Goal: Check status: Check status

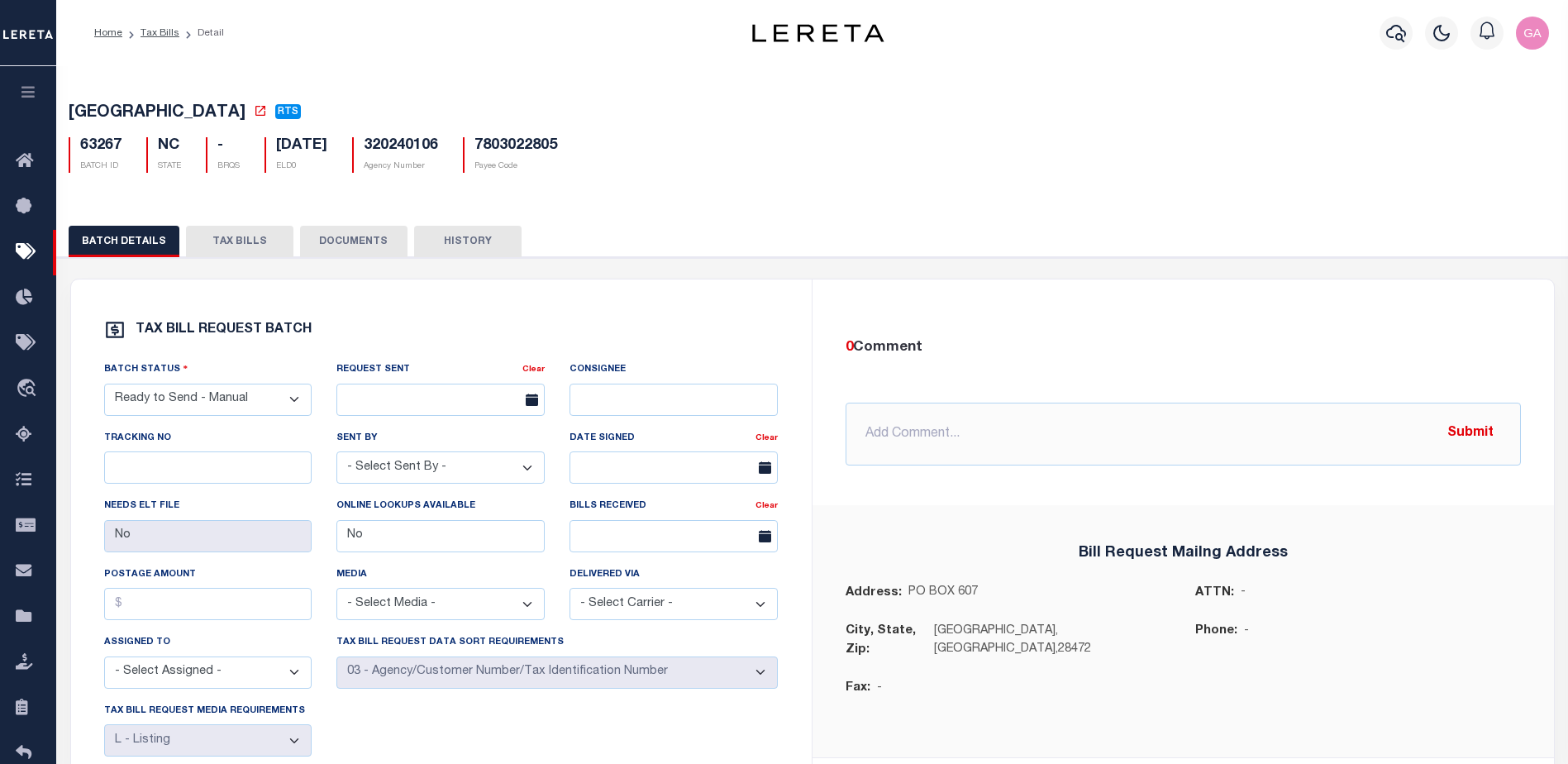
select select "RTS"
select select "27"
select select "20"
click at [150, 34] on link "Tax Bills" at bounding box center [160, 32] width 39 height 10
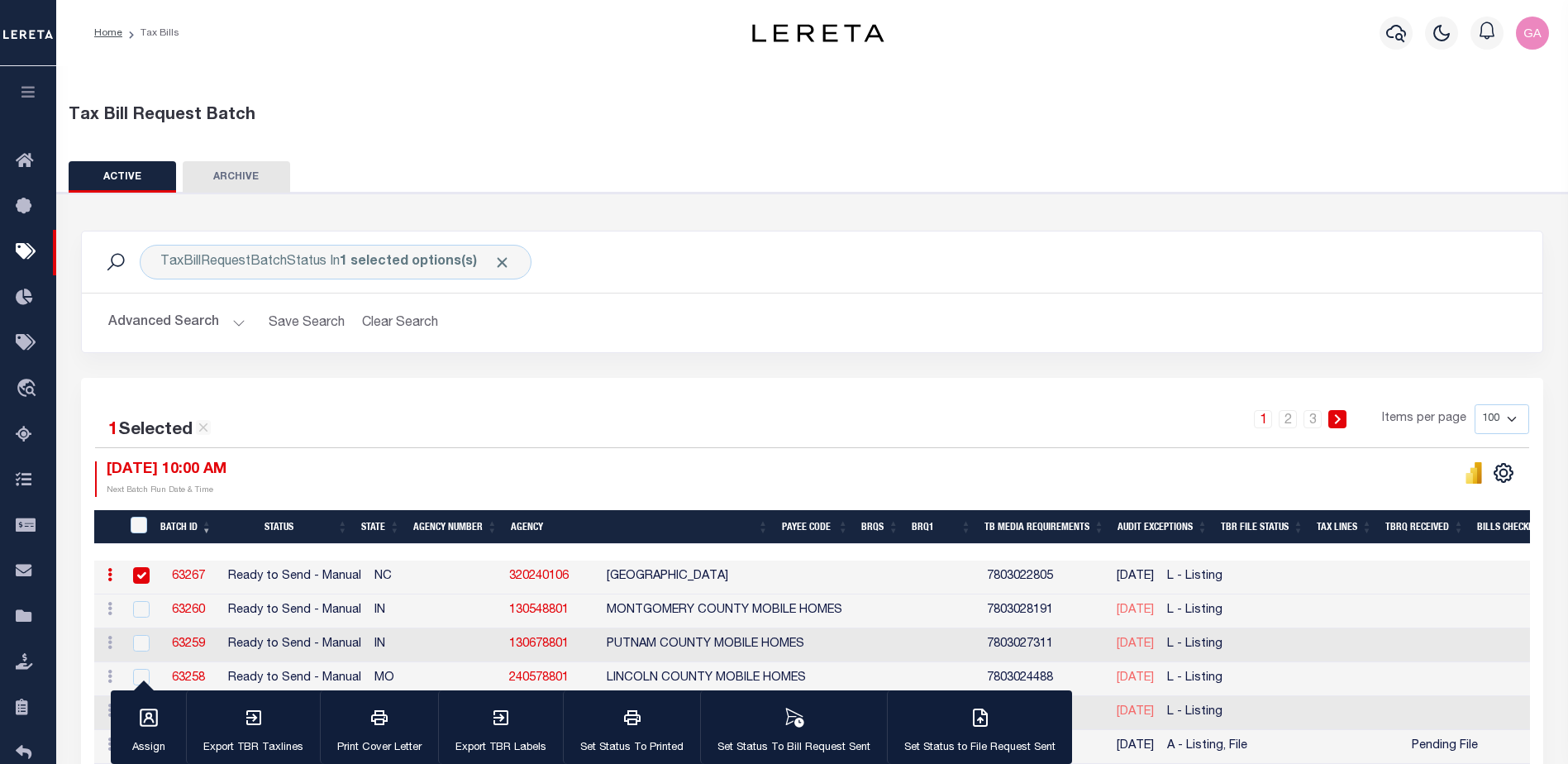
click at [192, 575] on link "63267" at bounding box center [188, 576] width 33 height 11
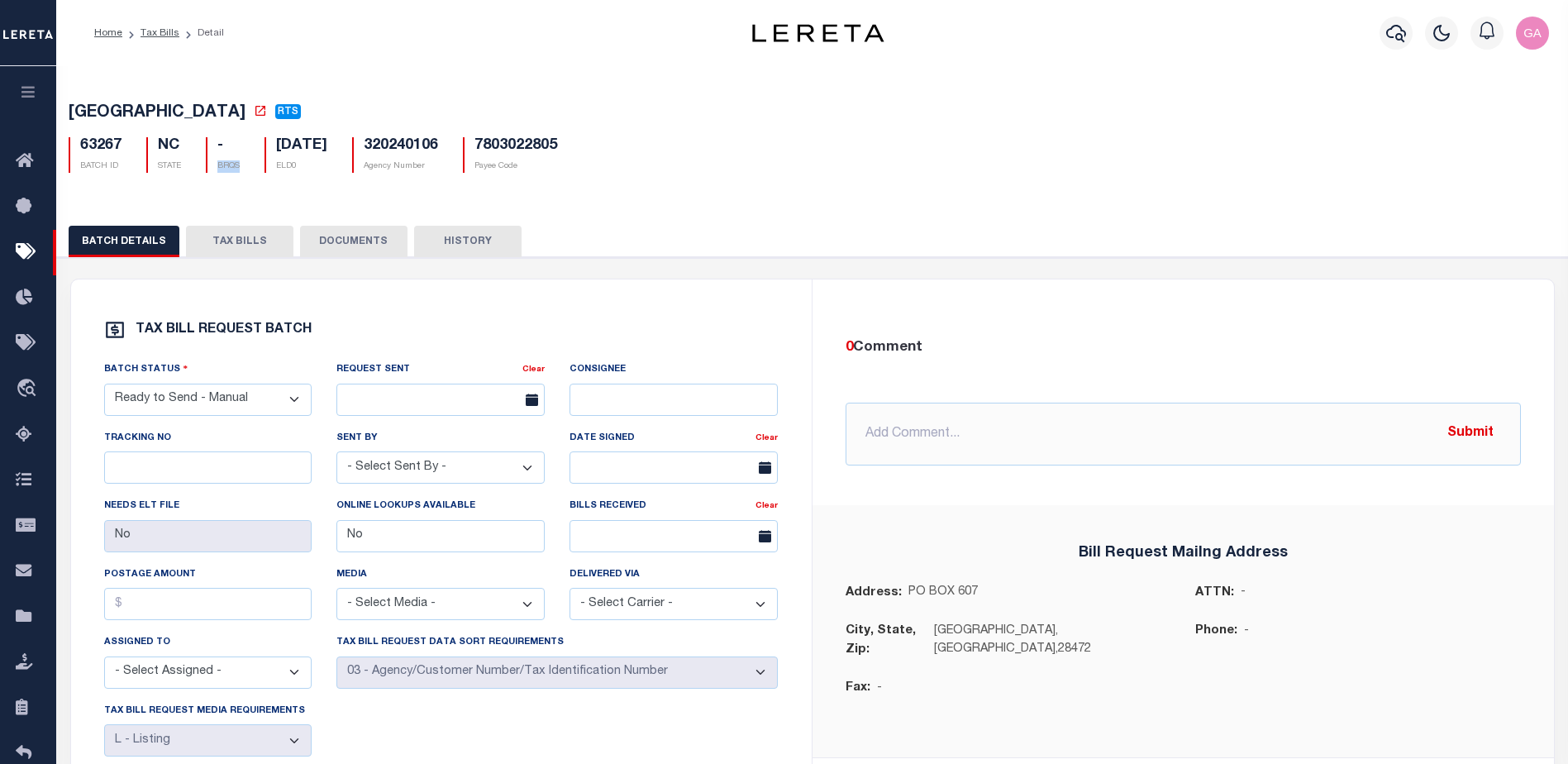
click at [249, 242] on button "TAX BILLS" at bounding box center [240, 241] width 107 height 32
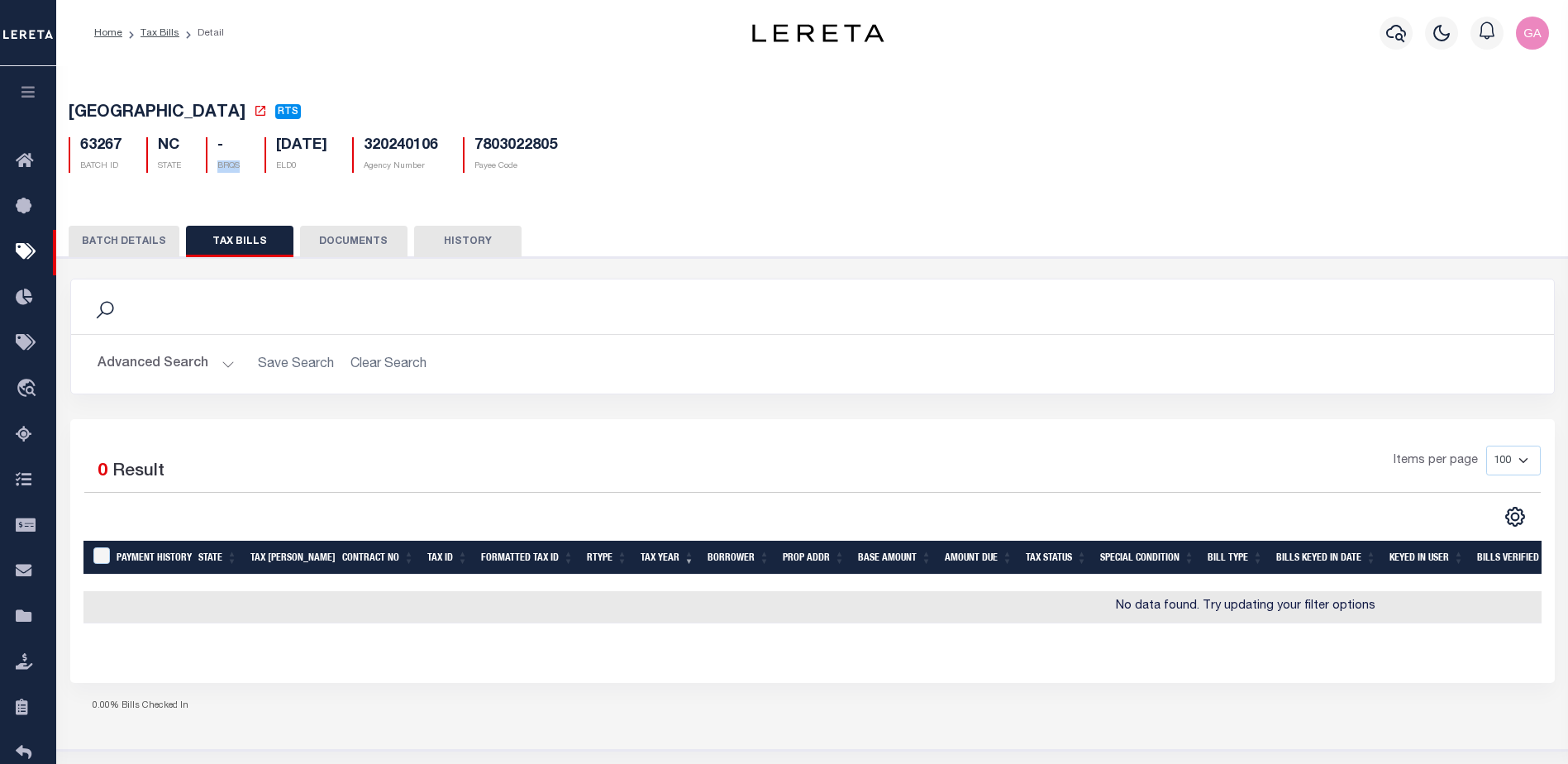
click at [352, 241] on button "DOCUMENTS" at bounding box center [354, 241] width 107 height 32
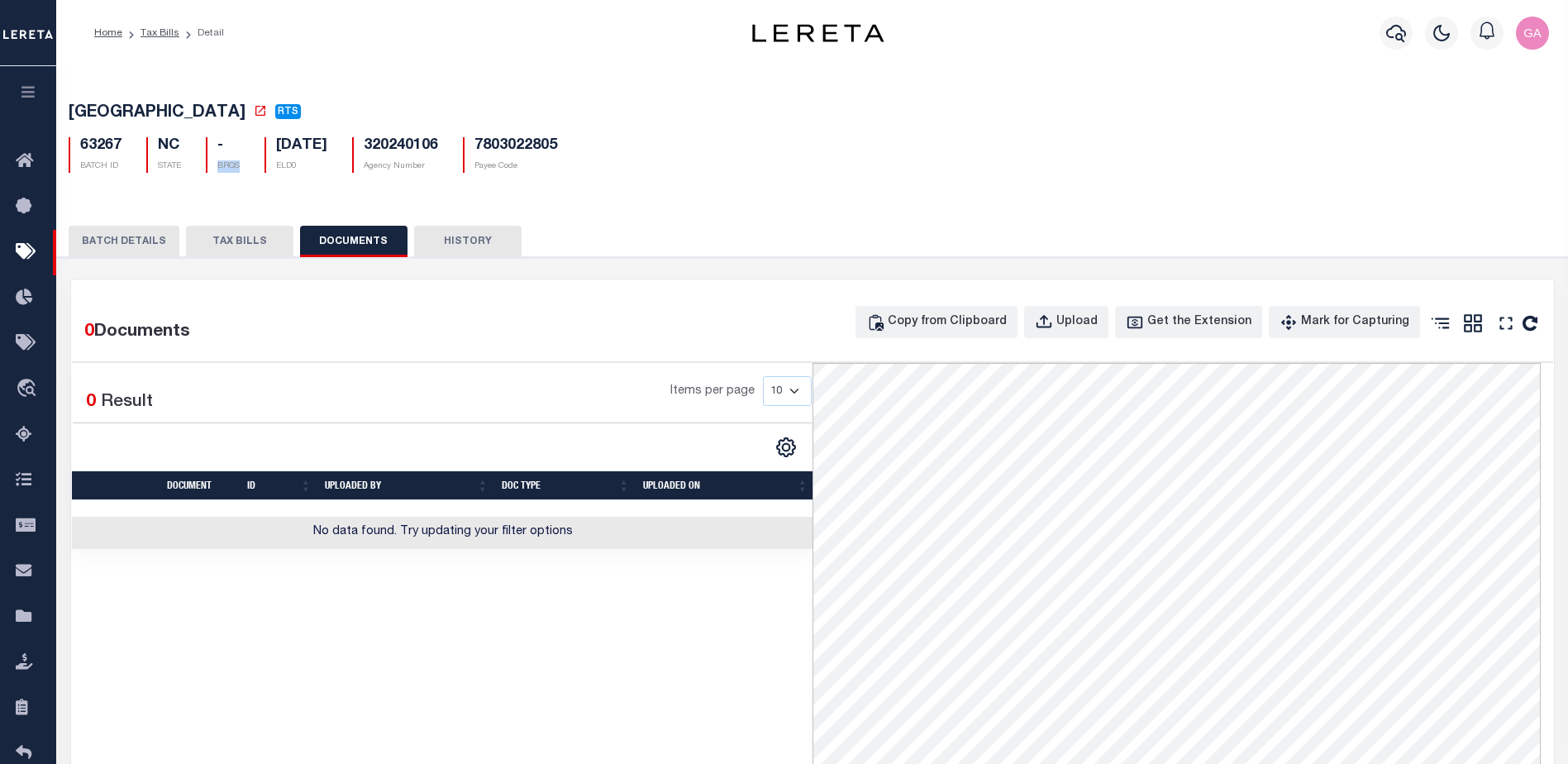
click at [454, 248] on button "HISTORY" at bounding box center [468, 241] width 107 height 32
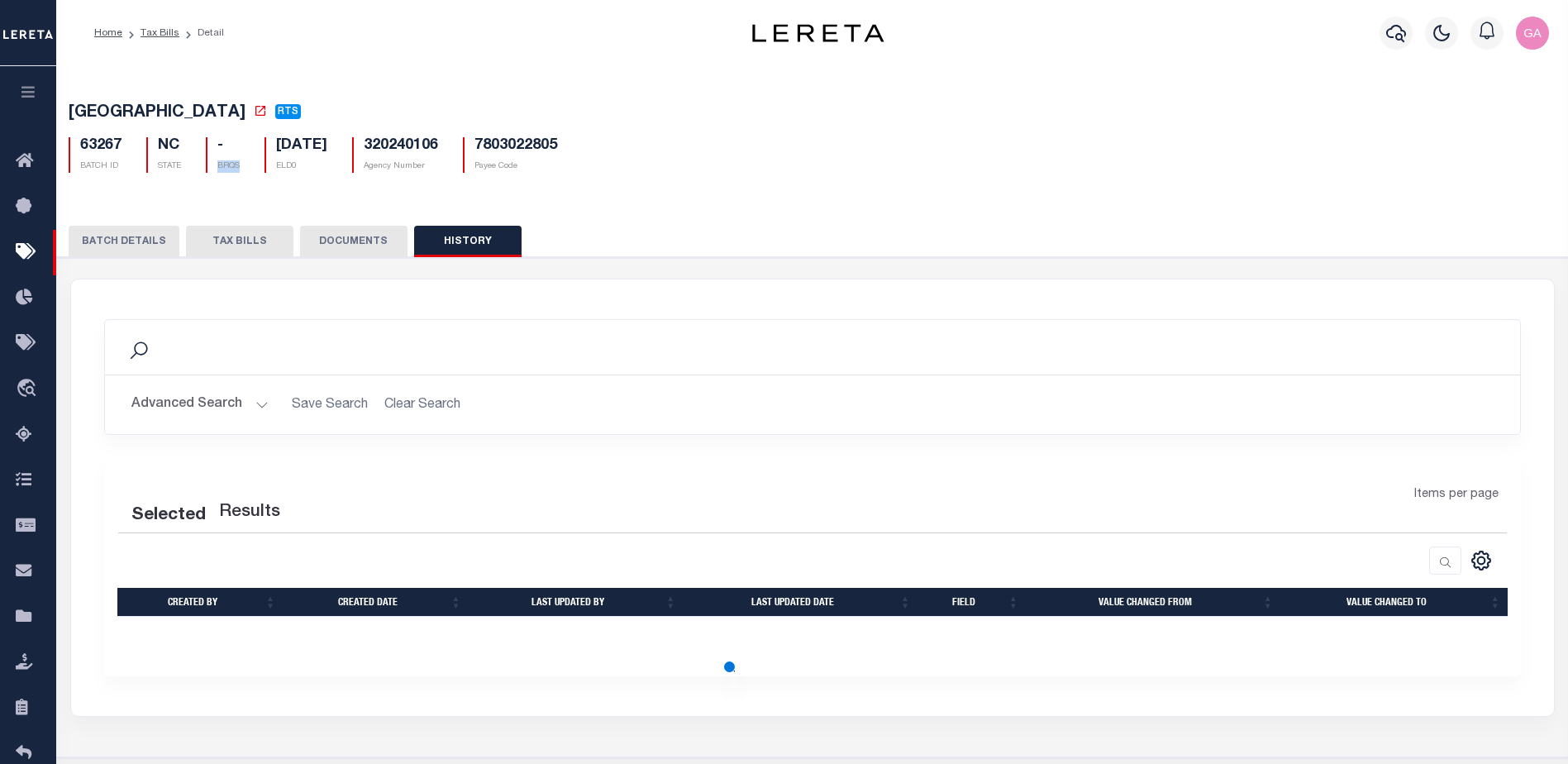
click at [136, 238] on button "BATCH DETAILS" at bounding box center [123, 241] width 110 height 32
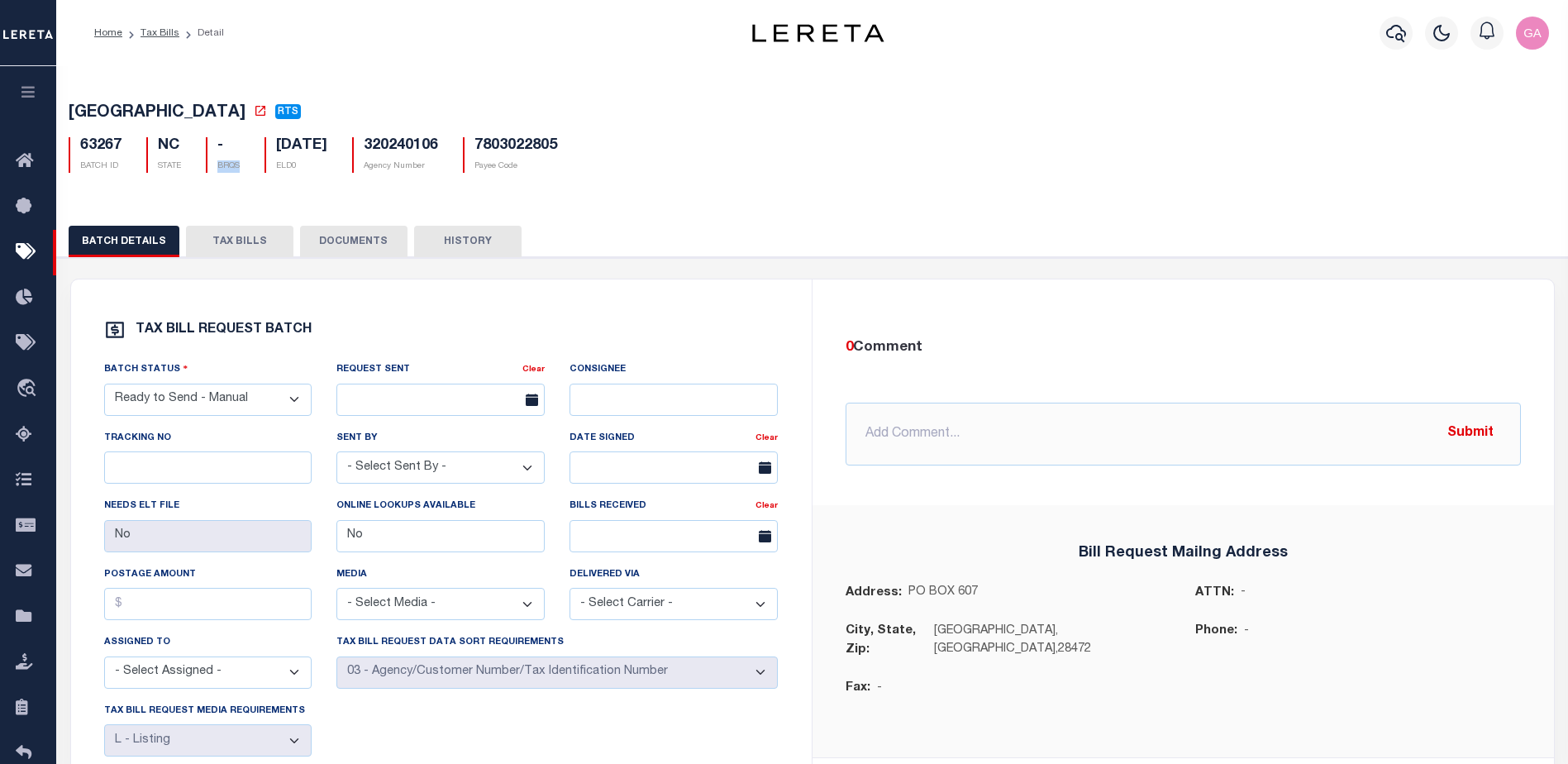
click at [28, 96] on icon "button" at bounding box center [29, 92] width 19 height 15
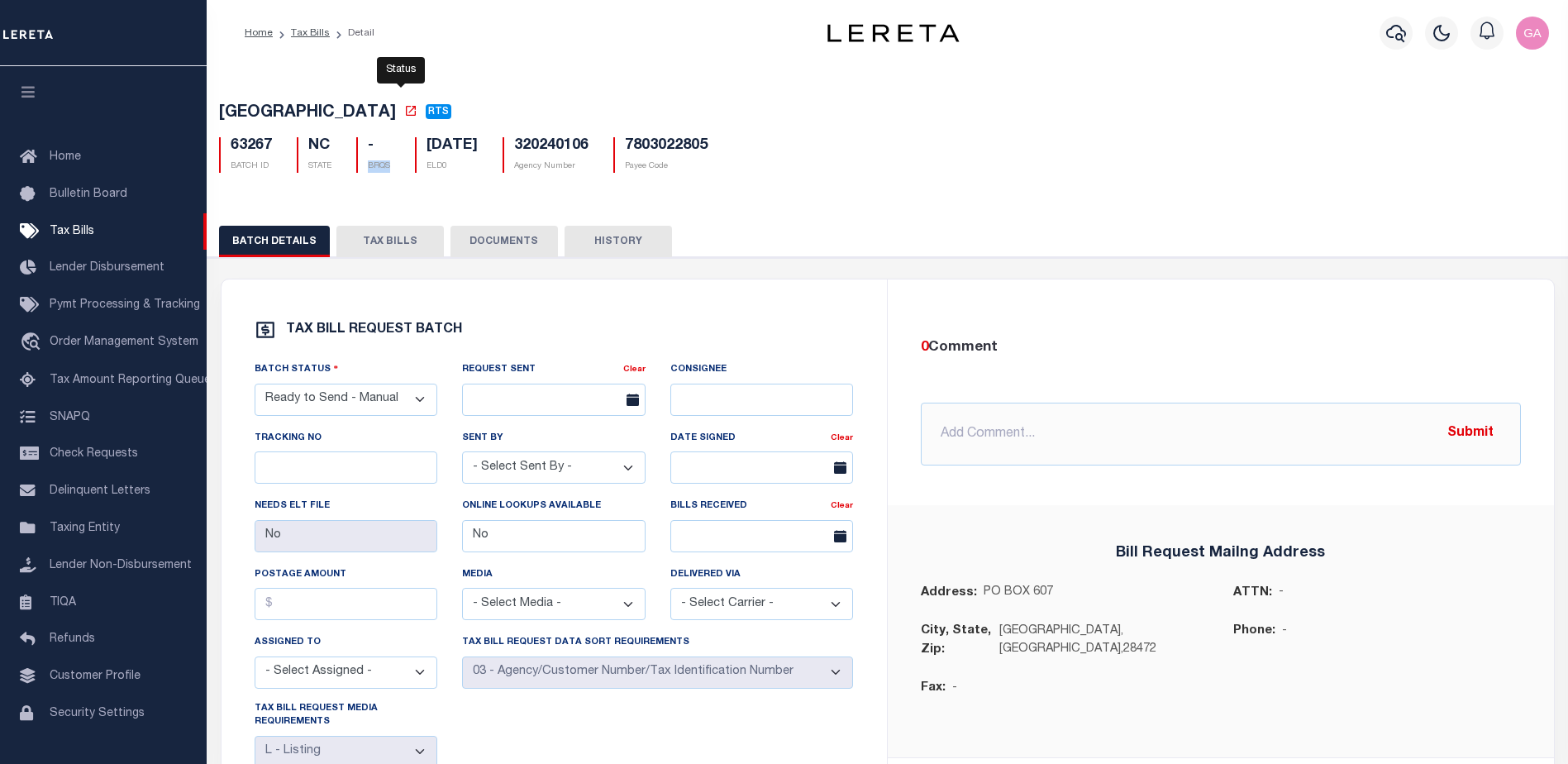
click at [428, 111] on span "RTS" at bounding box center [438, 111] width 20 height 10
click at [428, 115] on span "RTS" at bounding box center [438, 111] width 20 height 10
click at [656, 90] on div "WHITEVILLE CITY RTS 63267 BATCH ID NC -" at bounding box center [888, 134] width 1377 height 103
click at [428, 113] on span "RTS" at bounding box center [438, 111] width 20 height 10
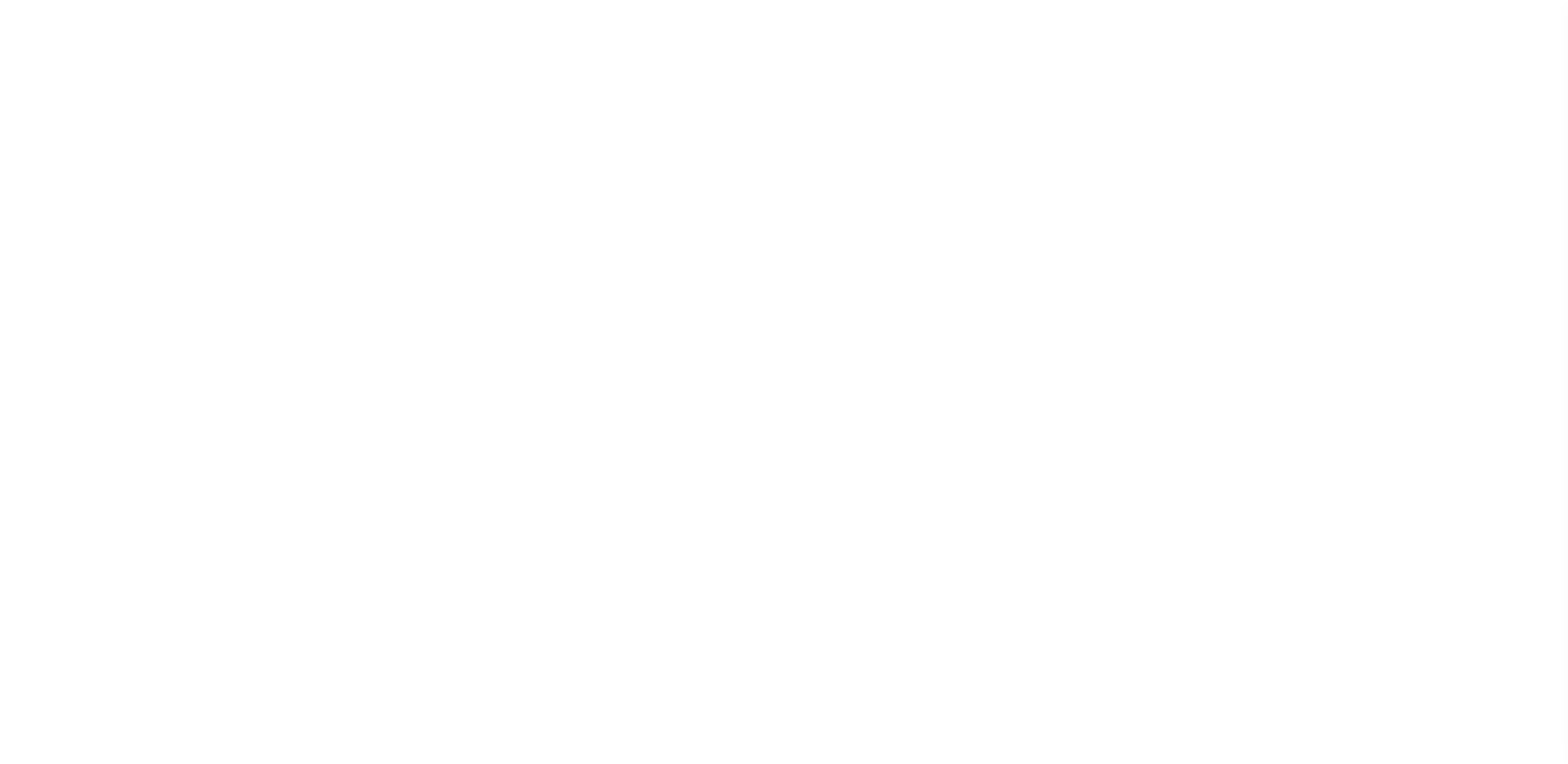
select select "RTS"
select select "27"
select select "20"
